Goal: Task Accomplishment & Management: Complete application form

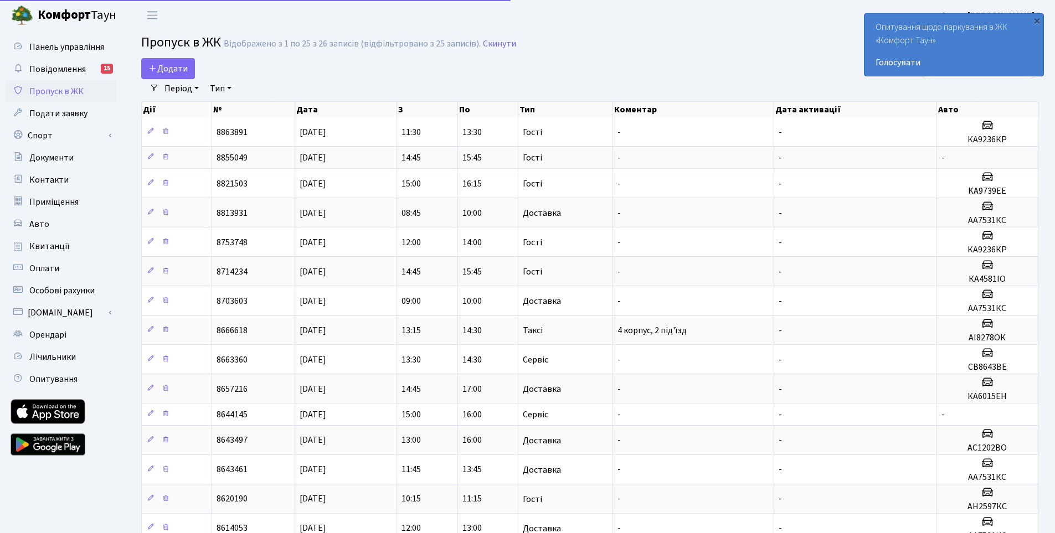
select select "25"
click at [178, 68] on span "Додати" at bounding box center [167, 69] width 39 height 12
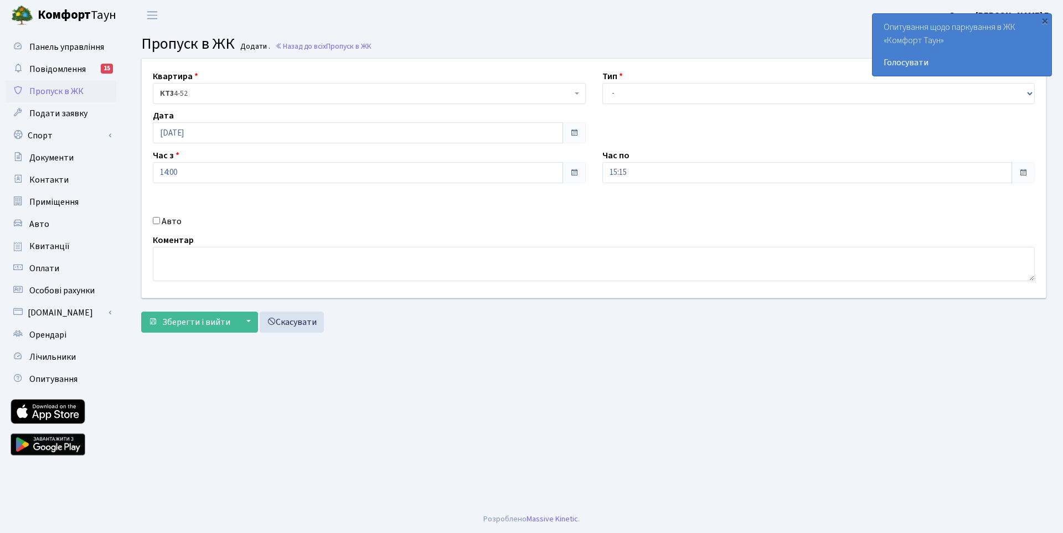
click at [153, 218] on input "Авто" at bounding box center [156, 220] width 7 height 7
checkbox input "true"
type input "АС2330нс"
click at [184, 323] on span "Зберегти і вийти" at bounding box center [196, 322] width 68 height 12
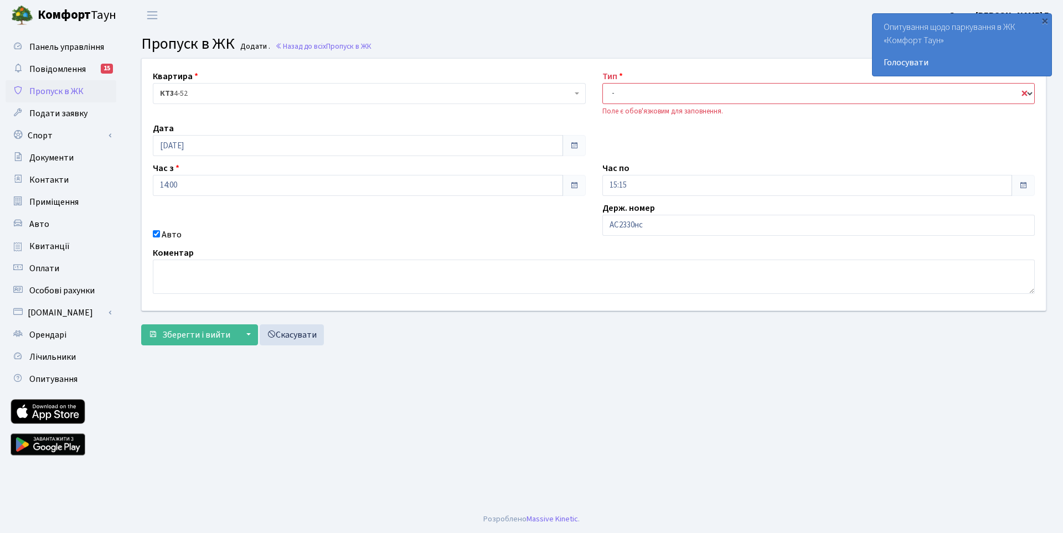
click at [635, 98] on select "- Доставка Таксі Гості Сервіс" at bounding box center [819, 93] width 433 height 21
select select "3"
click at [603, 83] on select "- Доставка Таксі Гості Сервіс" at bounding box center [819, 93] width 433 height 21
click at [192, 340] on span "Зберегти і вийти" at bounding box center [196, 335] width 68 height 12
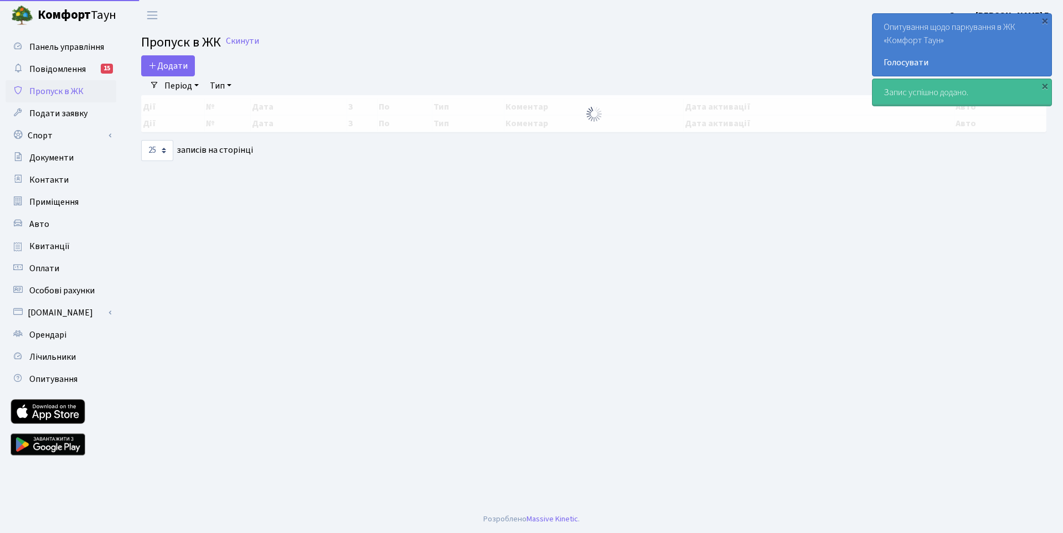
select select "25"
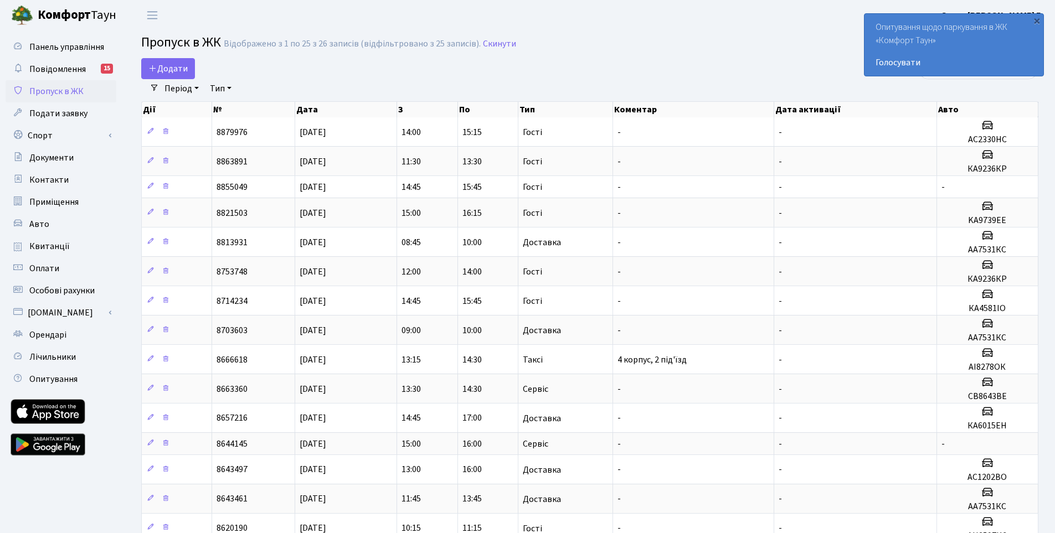
click at [711, 60] on div "Додати" at bounding box center [437, 68] width 593 height 21
drag, startPoint x: 625, startPoint y: 60, endPoint x: 517, endPoint y: 63, distance: 108.6
click at [517, 63] on div "Додати" at bounding box center [437, 68] width 593 height 21
